Goal: Task Accomplishment & Management: Complete application form

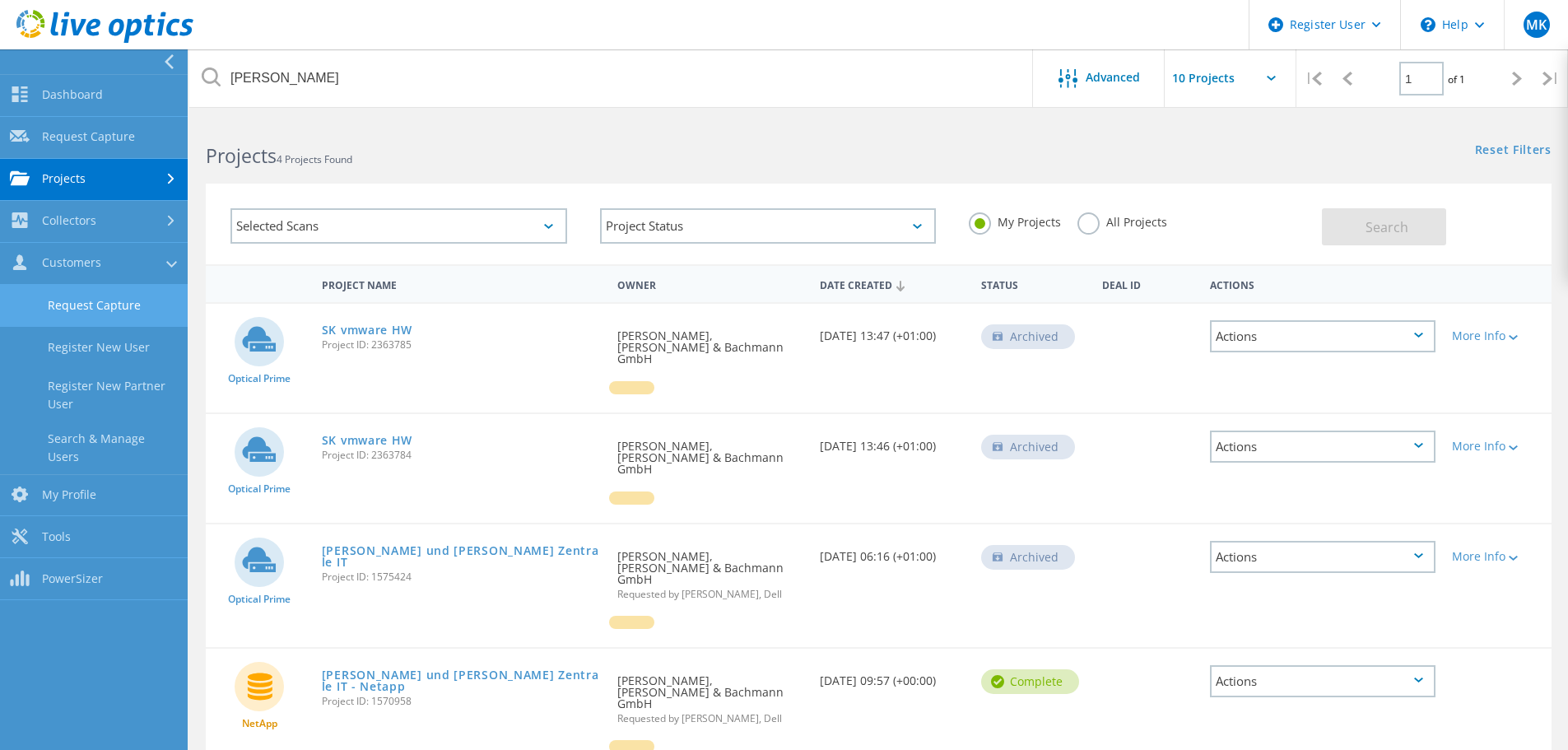
click at [71, 299] on link "Request Capture" at bounding box center [94, 306] width 188 height 42
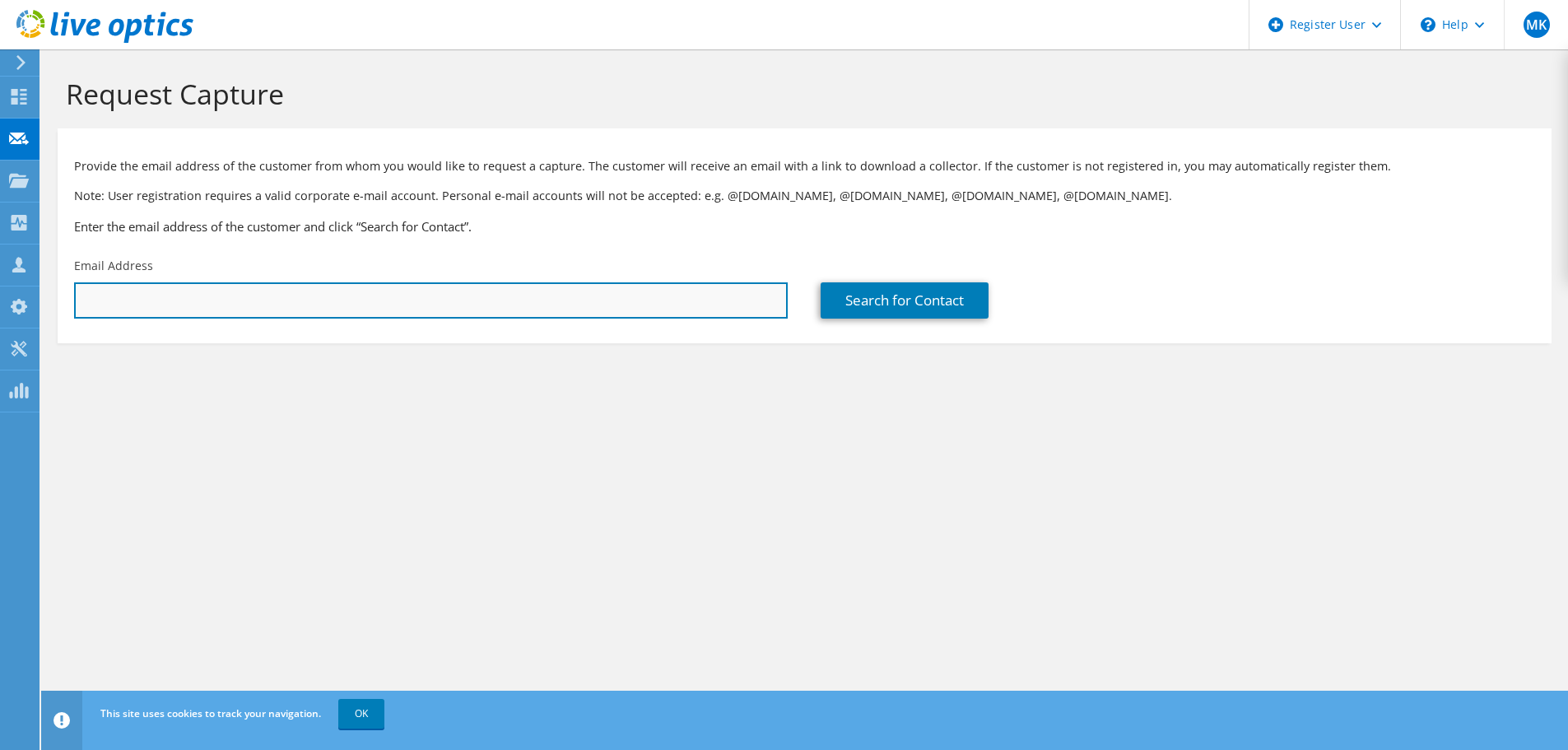
click at [253, 291] on input "text" at bounding box center [430, 301] width 714 height 36
drag, startPoint x: 153, startPoint y: 302, endPoint x: 67, endPoint y: 294, distance: 86.4
click at [70, 293] on div "Email Address [PERSON_NAME]" at bounding box center [431, 289] width 747 height 78
paste input ".[EMAIL_ADDRESS][PERSON_NAME][DOMAIN_NAME]"
type input "[PERSON_NAME][EMAIL_ADDRESS][PERSON_NAME][PERSON_NAME][DOMAIN_NAME]"
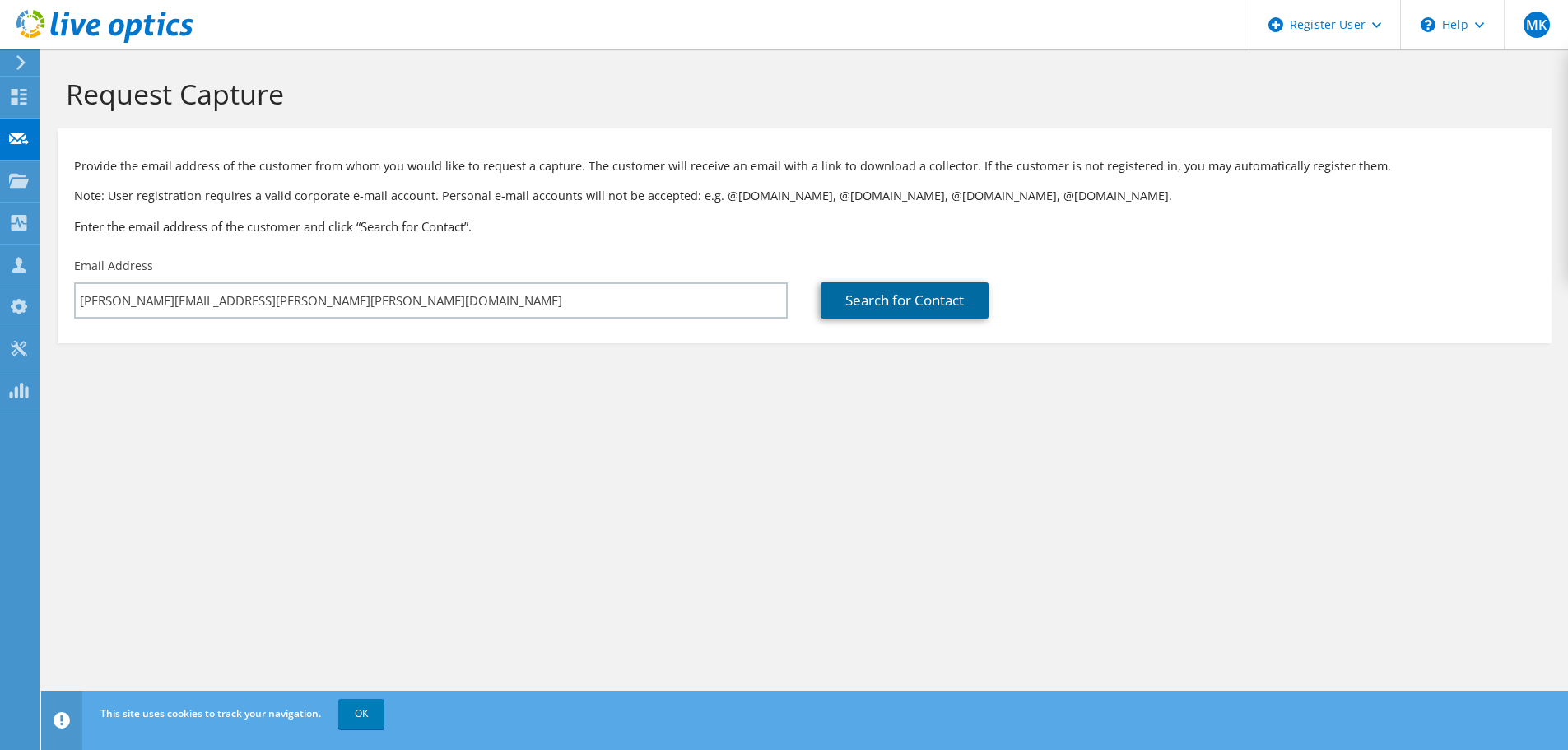
click at [846, 299] on link "Search for Contact" at bounding box center [904, 301] width 168 height 36
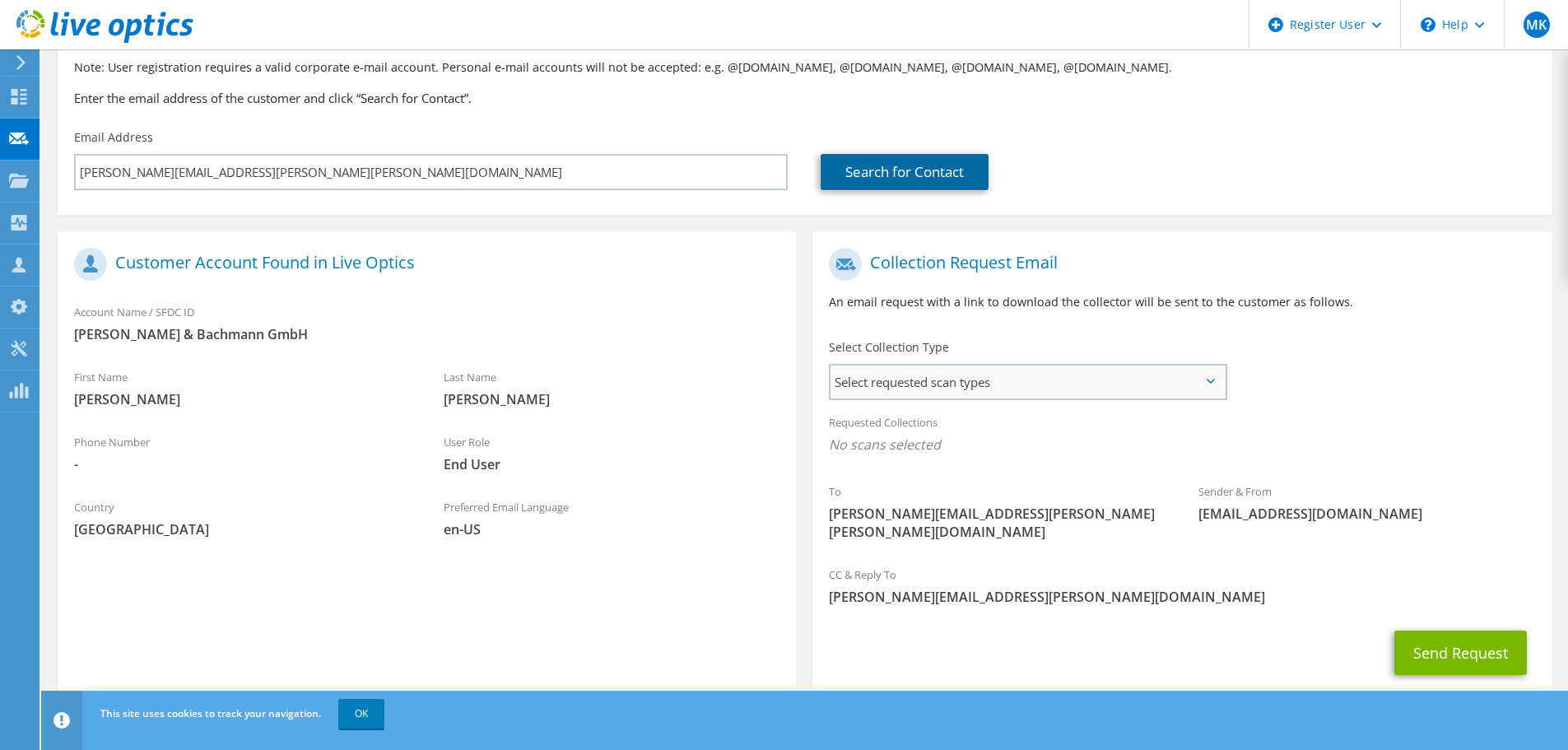
scroll to position [151, 0]
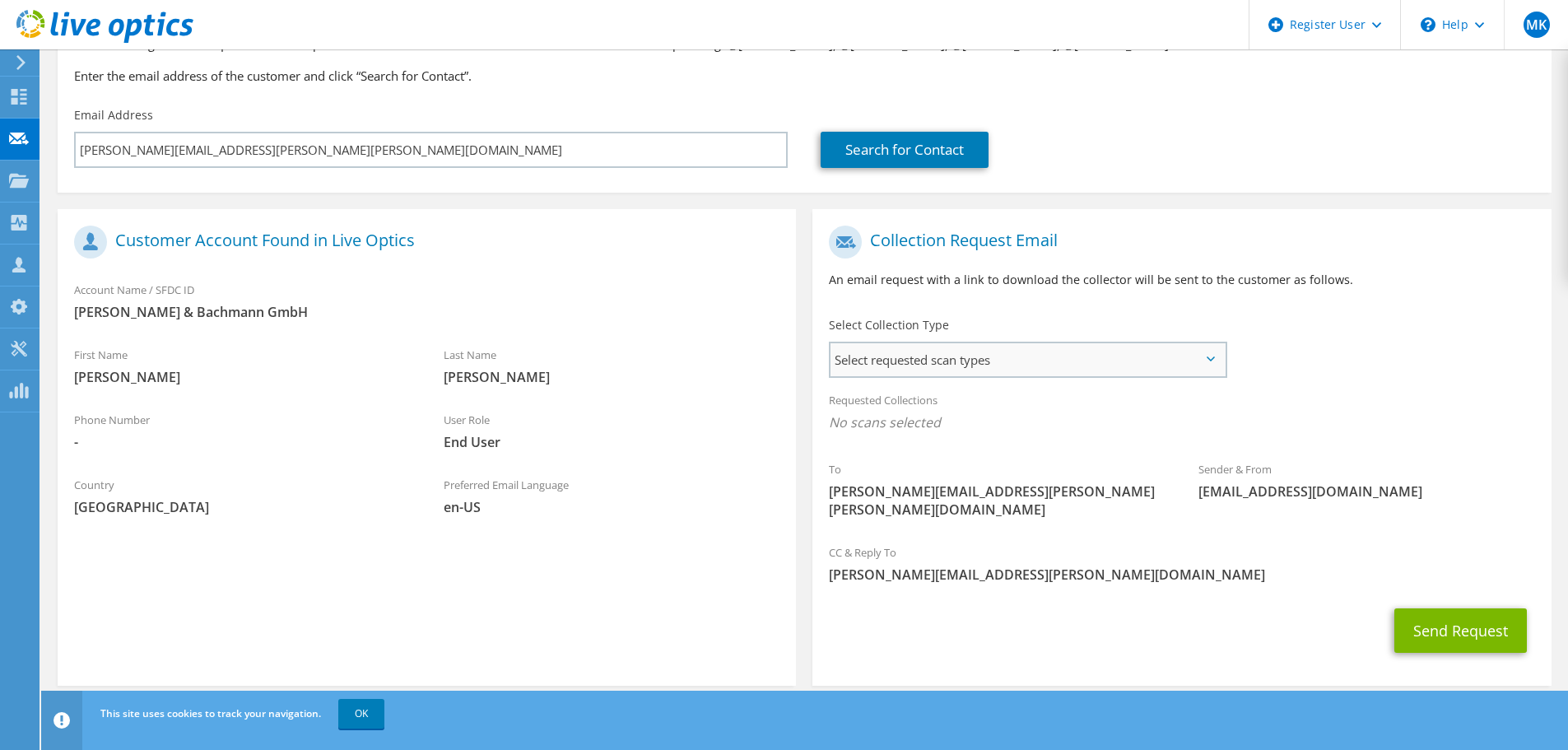
click at [862, 358] on span "Select requested scan types" at bounding box center [1027, 360] width 394 height 33
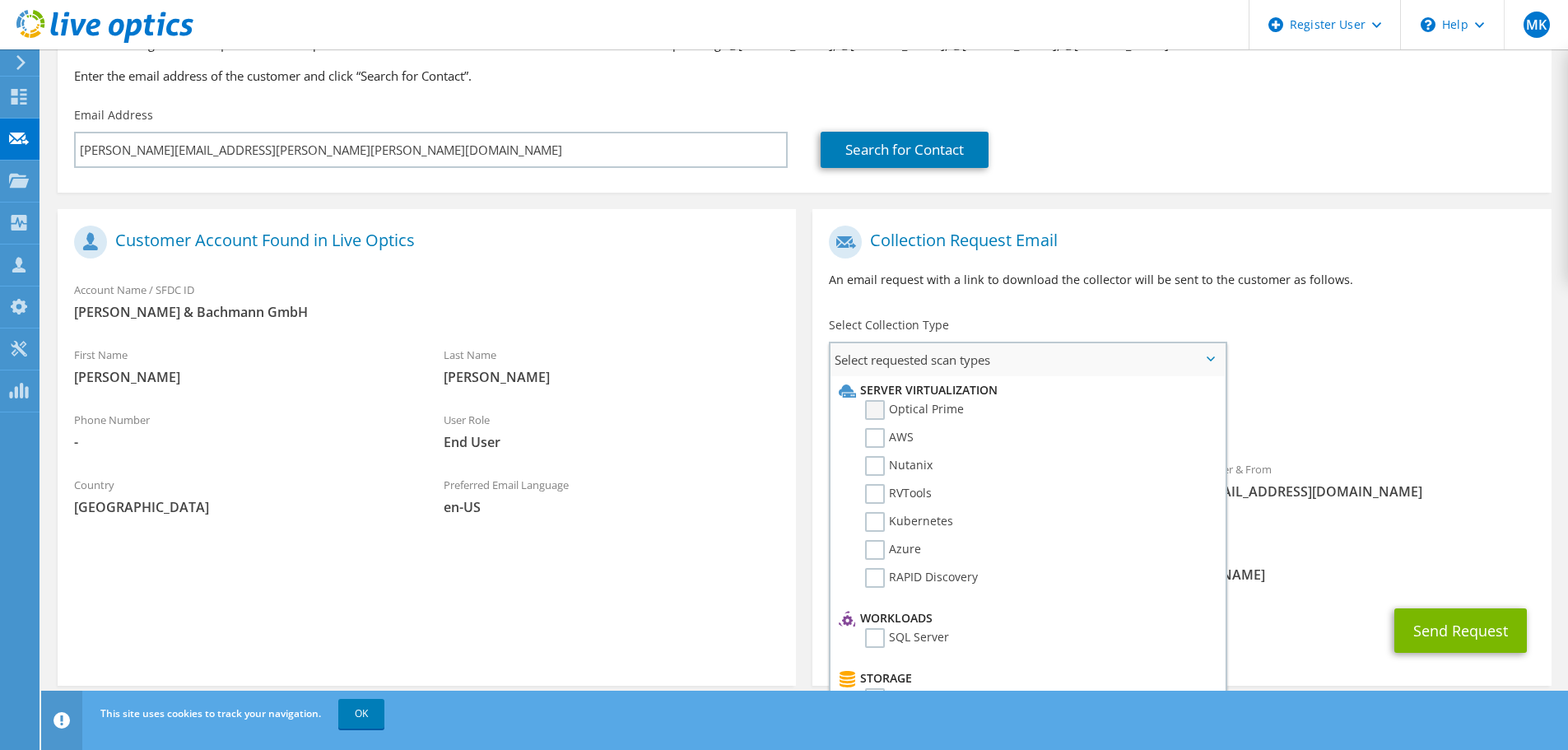
click at [878, 407] on label "Optical Prime" at bounding box center [914, 410] width 99 height 20
click at [0, 0] on input "Optical Prime" at bounding box center [0, 0] width 0 height 0
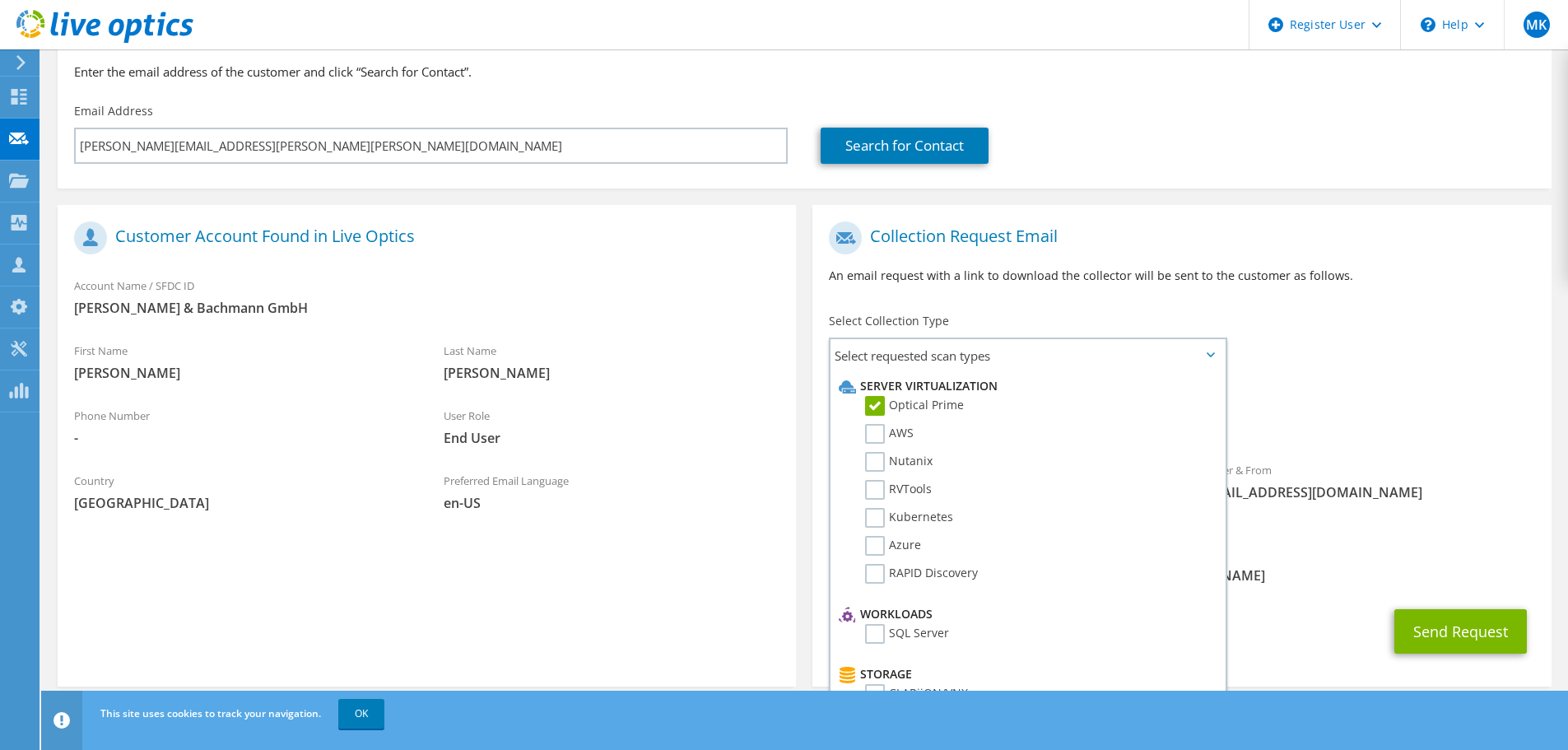
scroll to position [156, 0]
click at [1433, 627] on button "Send Request" at bounding box center [1460, 630] width 133 height 45
